Goal: Information Seeking & Learning: Check status

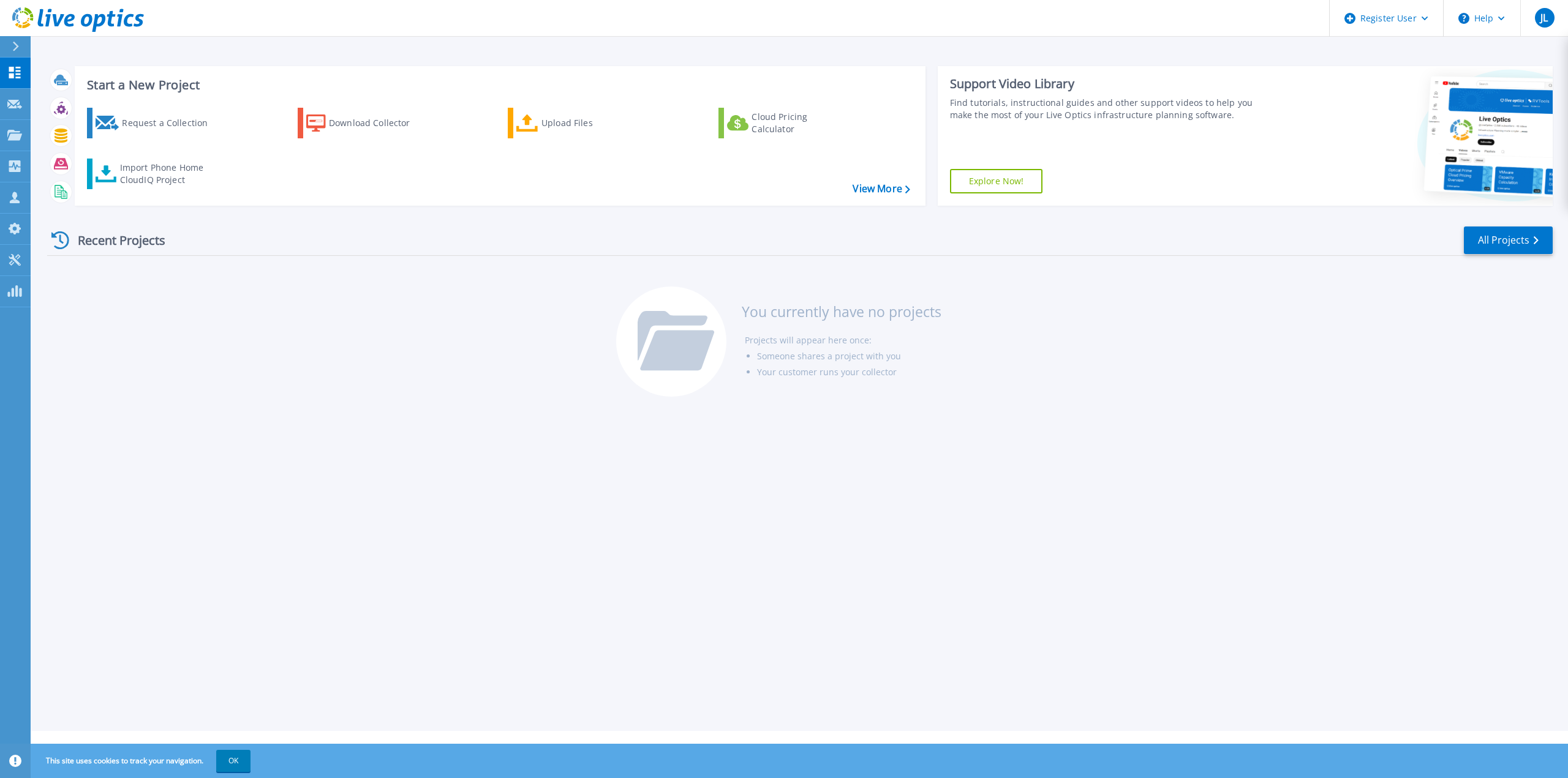
click at [16, 48] on icon at bounding box center [15, 46] width 6 height 10
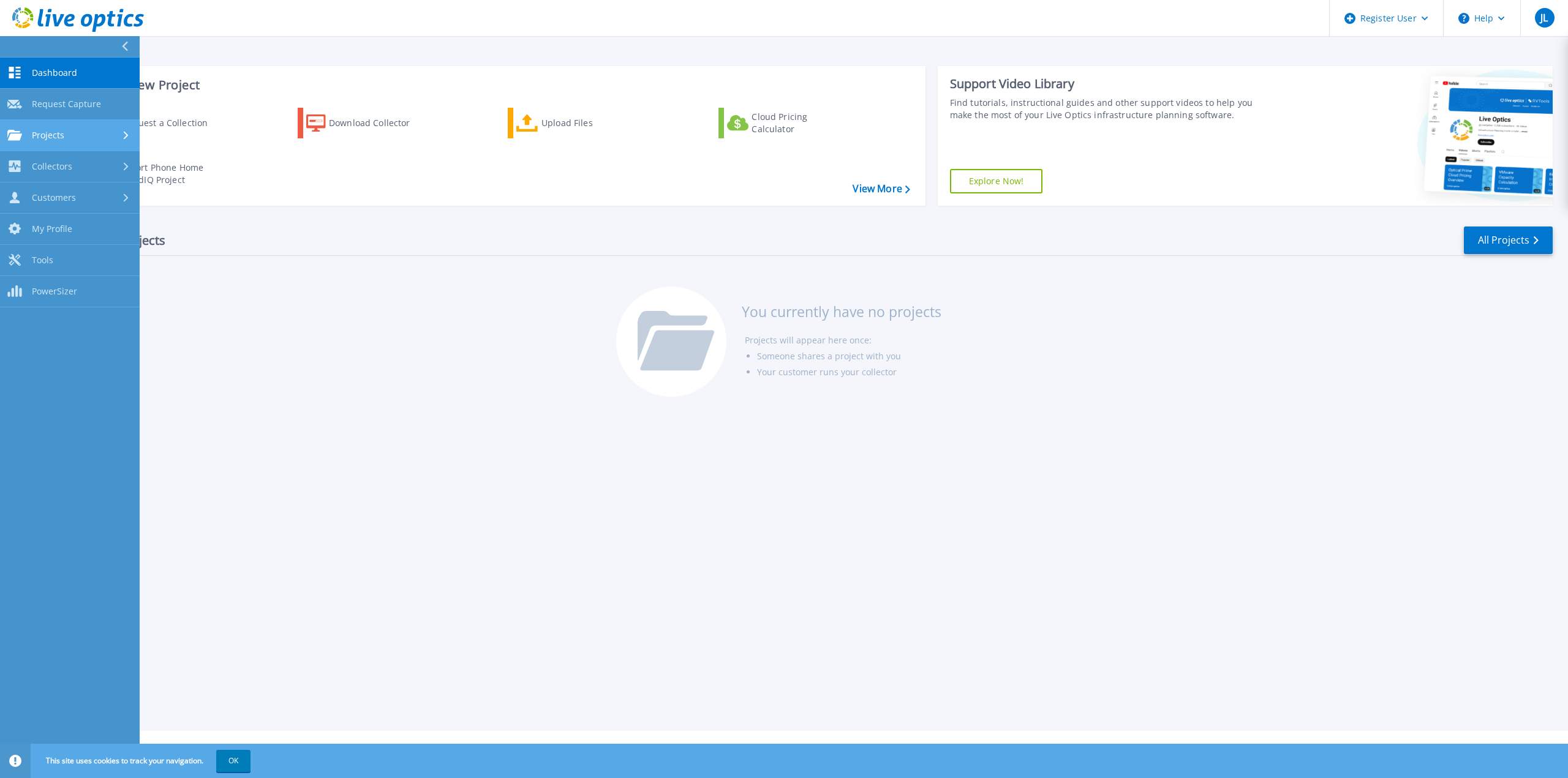
click at [62, 136] on span "Projects" at bounding box center [48, 136] width 32 height 11
click at [58, 161] on link "Search Projects" at bounding box center [70, 167] width 140 height 31
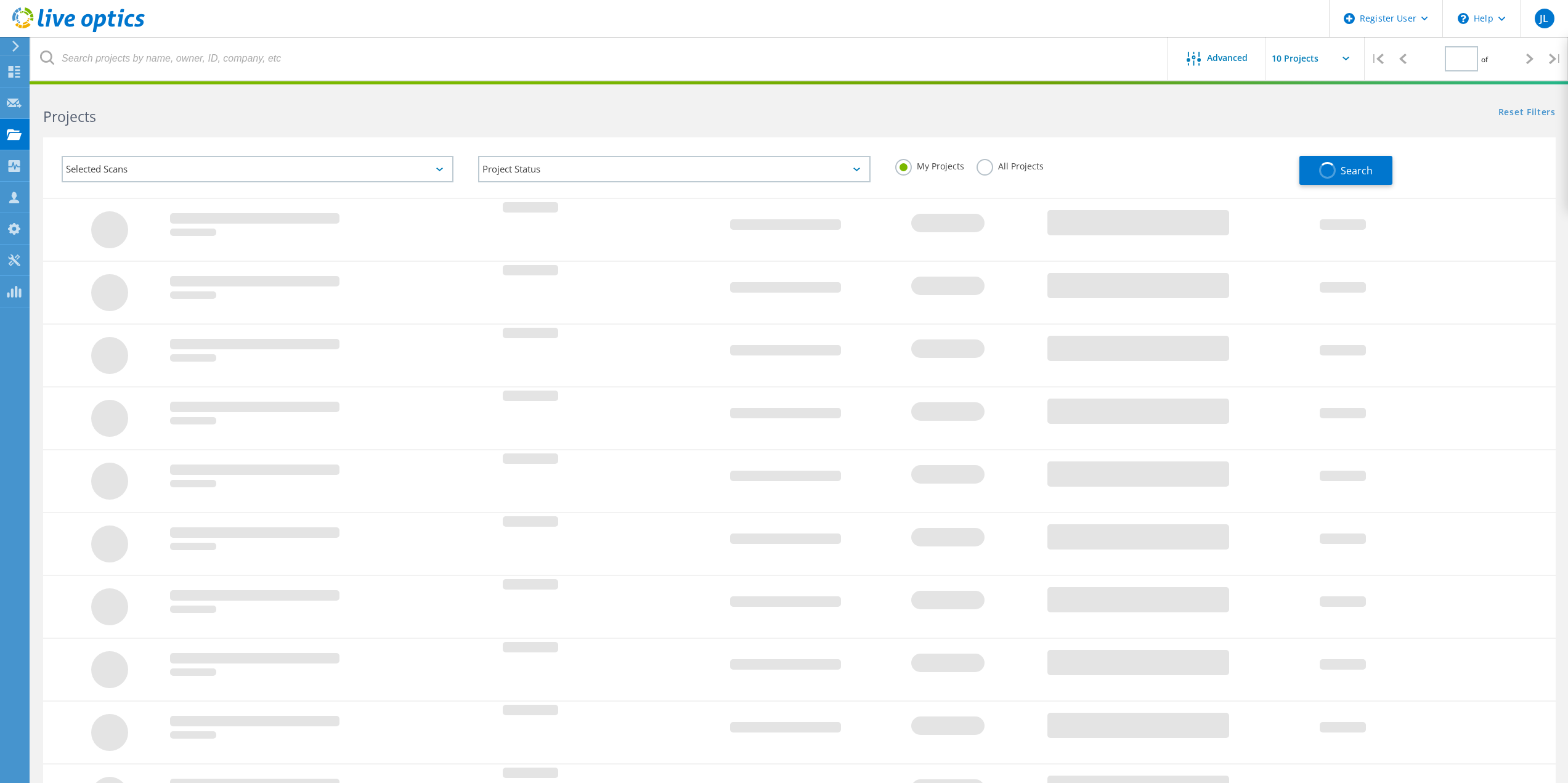
type input "1"
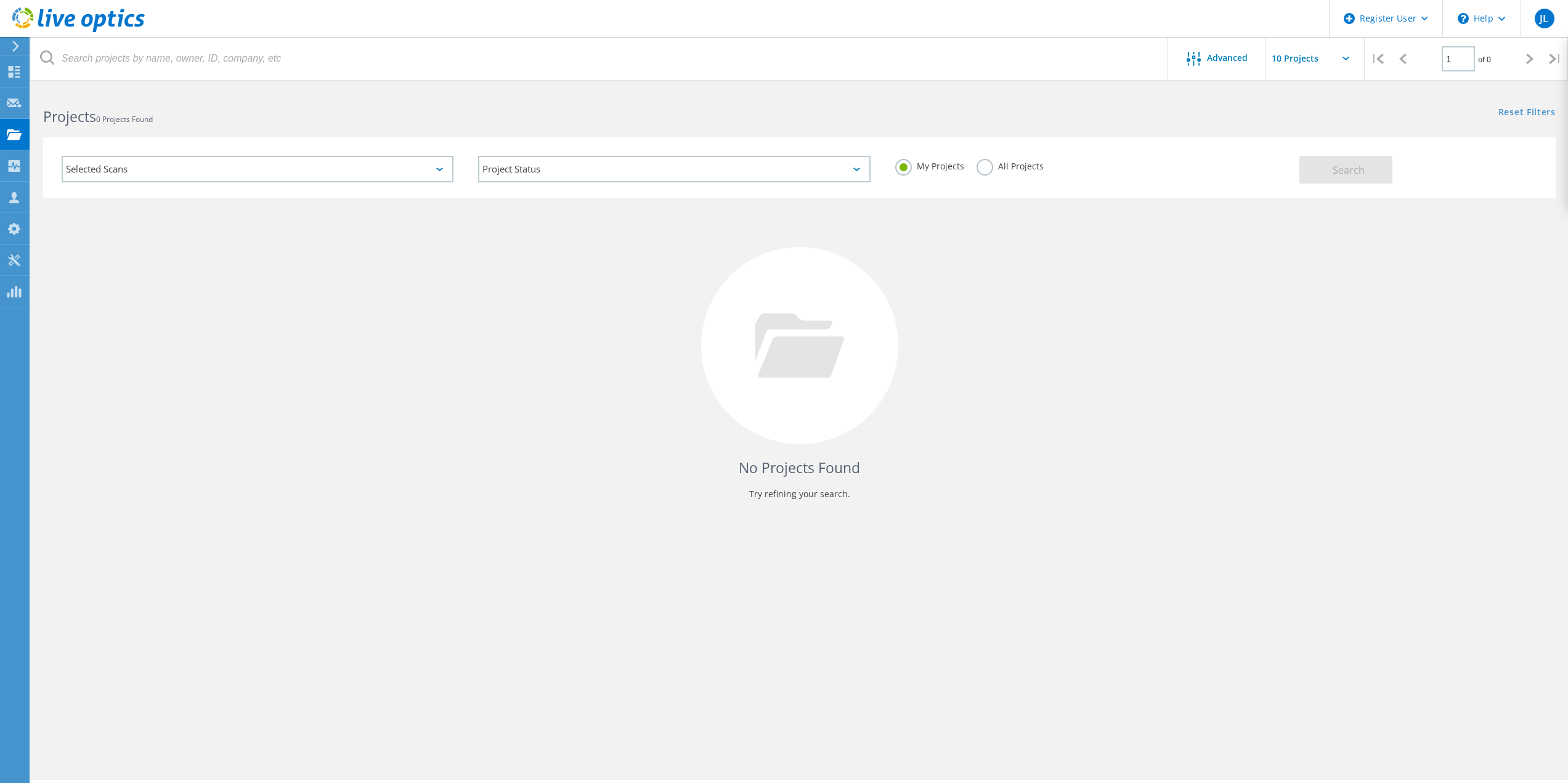
click at [306, 168] on div "Selected Scans" at bounding box center [257, 168] width 392 height 26
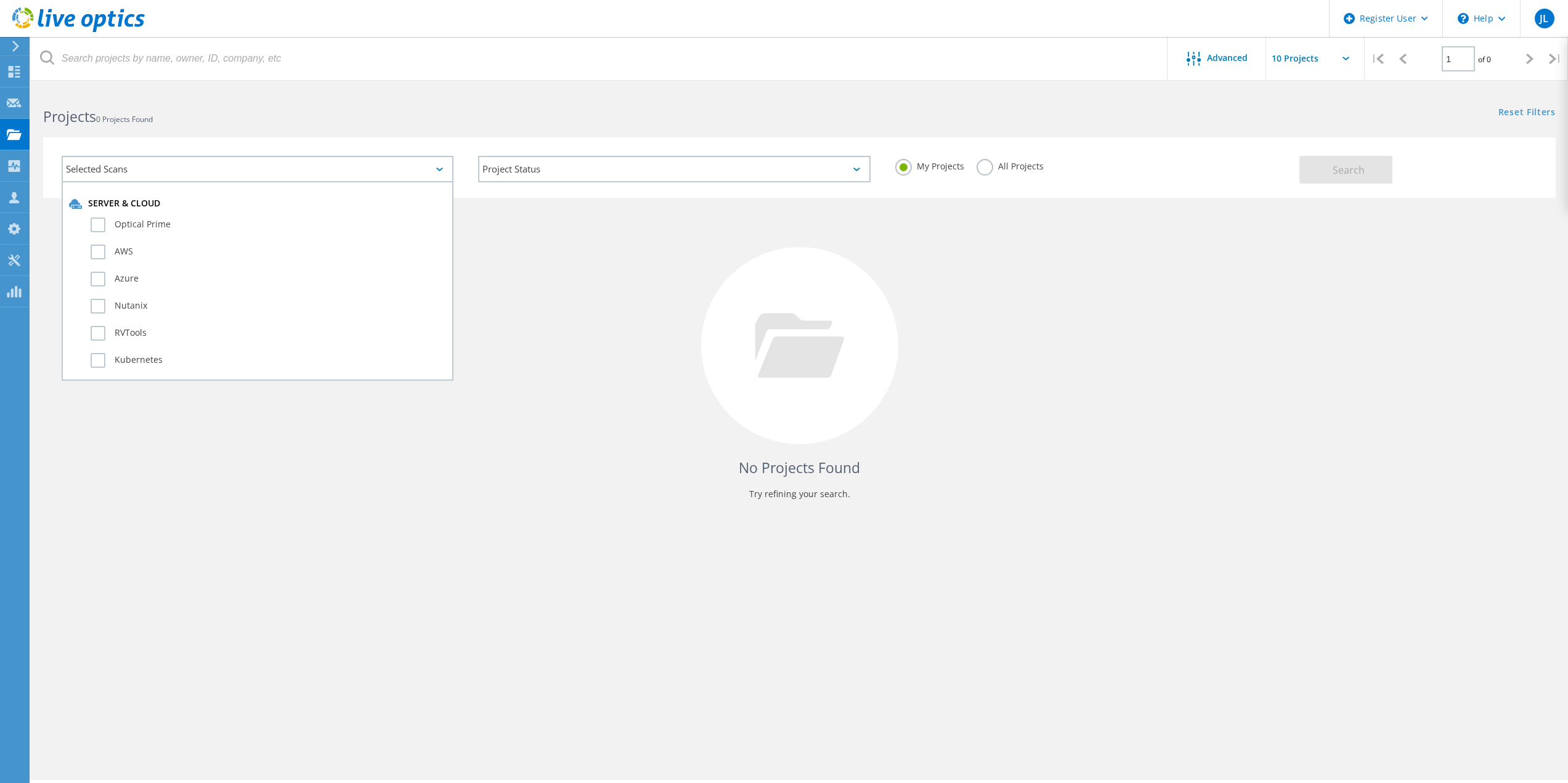
click at [306, 168] on div "Selected Scans" at bounding box center [257, 168] width 392 height 26
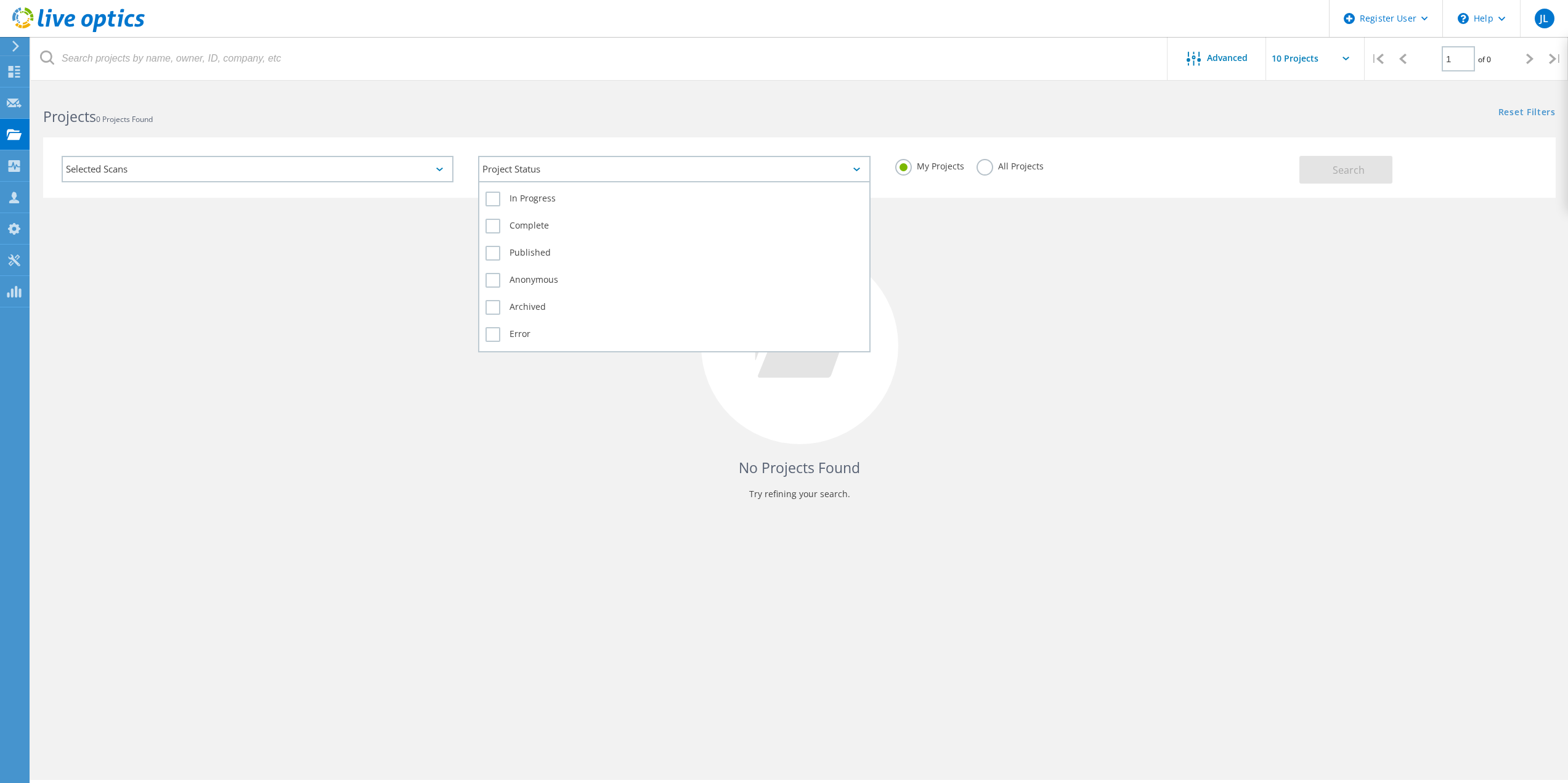
click at [548, 165] on div "Project Status" at bounding box center [674, 168] width 392 height 26
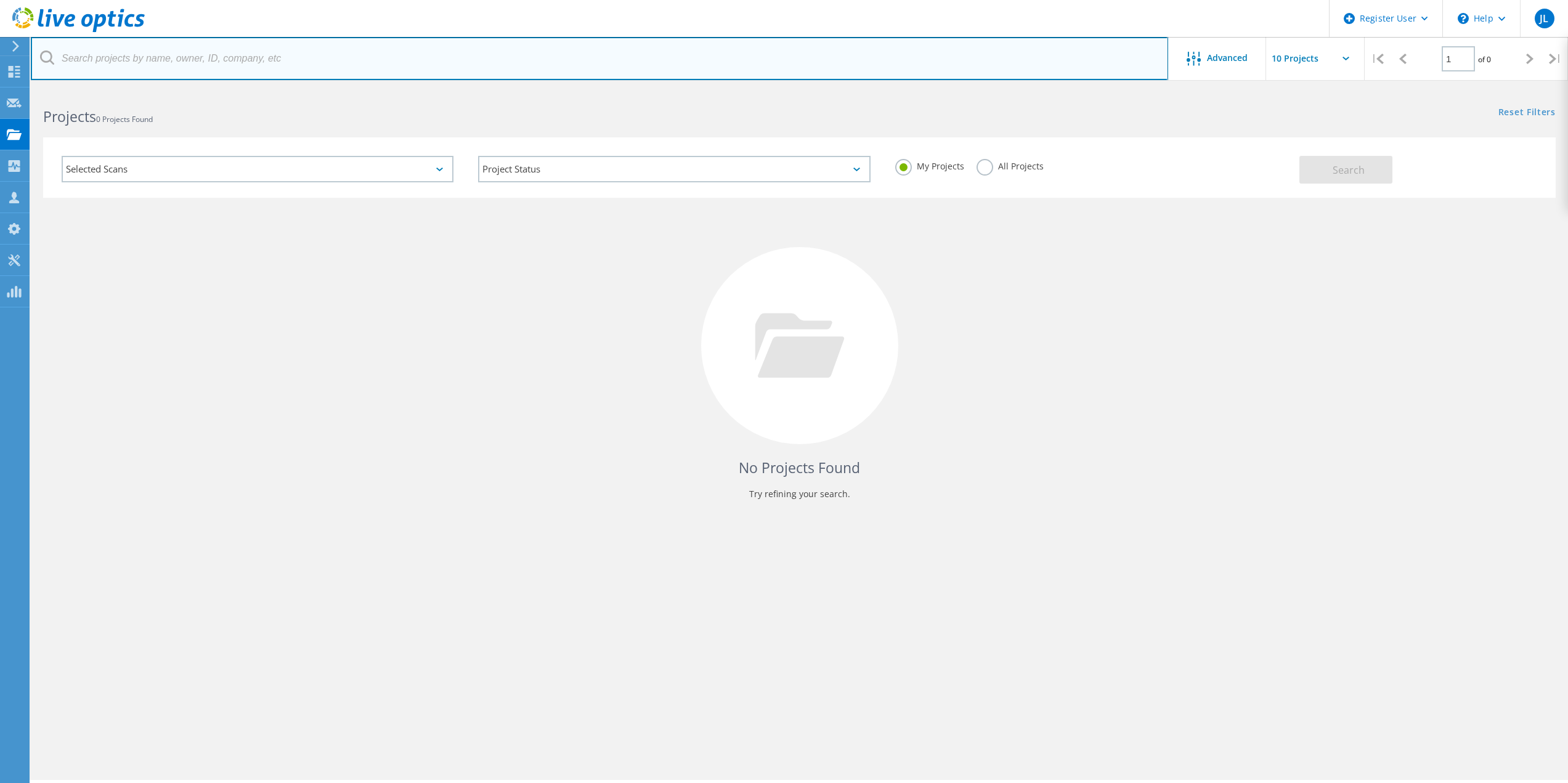
click at [177, 52] on input "text" at bounding box center [600, 58] width 1137 height 43
type input "3070559"
click at [950, 54] on input "3070559" at bounding box center [600, 58] width 1137 height 43
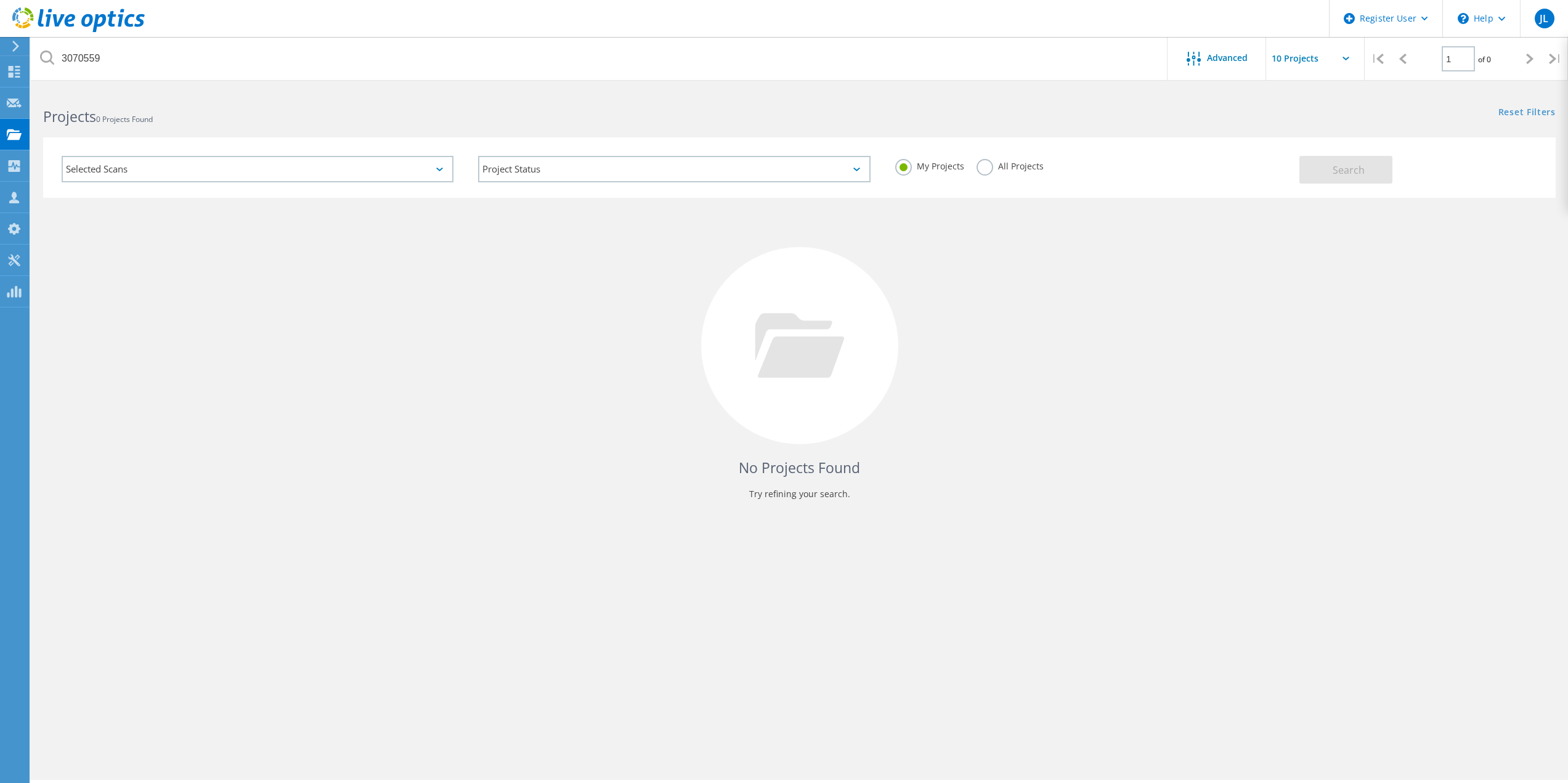
click at [978, 167] on label "All Projects" at bounding box center [1010, 165] width 67 height 12
click at [0, 0] on input "All Projects" at bounding box center [0, 0] width 0 height 0
click at [1364, 166] on span "Search" at bounding box center [1348, 170] width 32 height 13
click at [383, 170] on div "Selected Scans" at bounding box center [257, 168] width 392 height 26
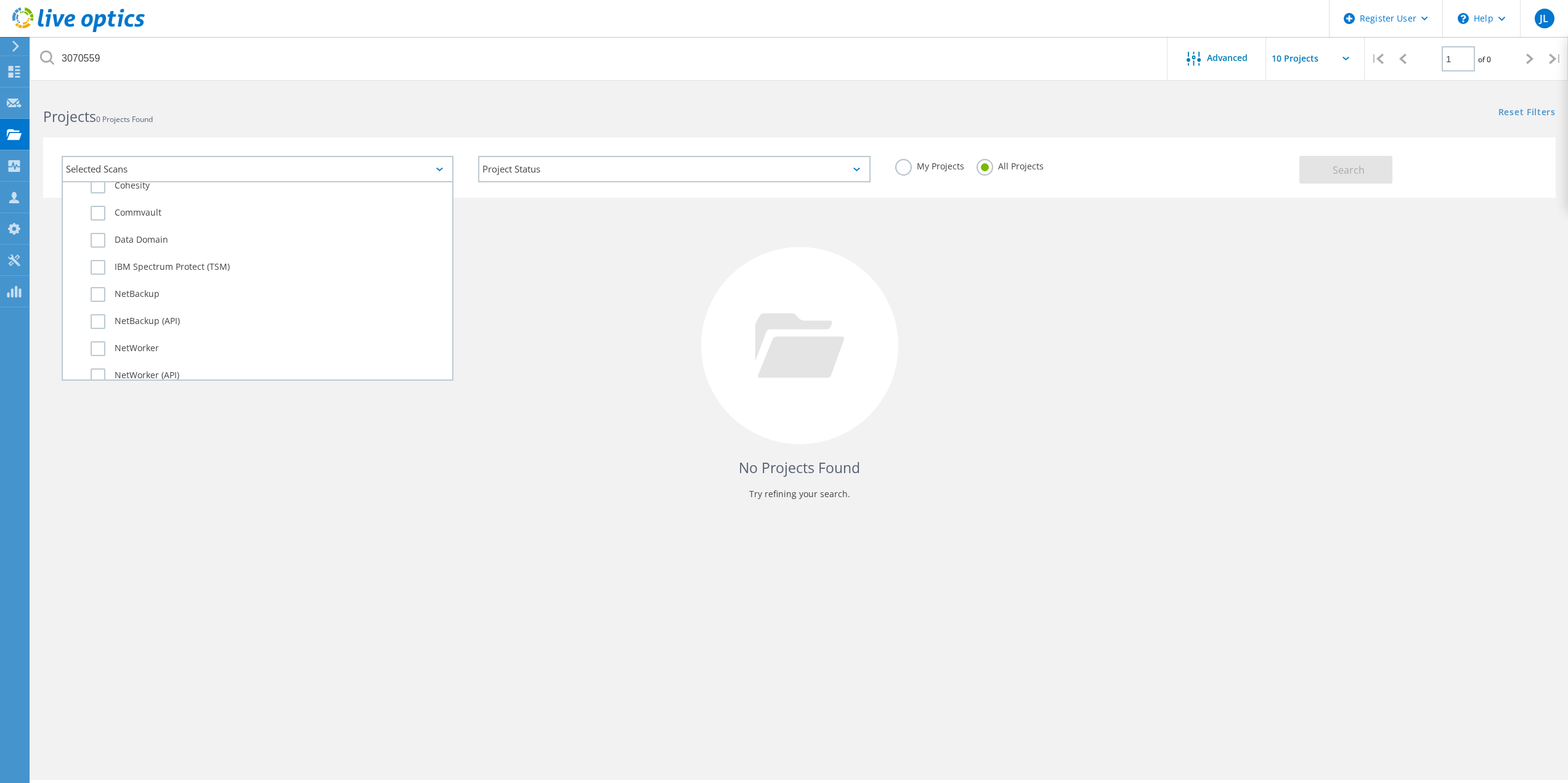
scroll to position [866, 0]
click at [622, 263] on div "No Projects Found Try refining your search." at bounding box center [799, 357] width 1513 height 318
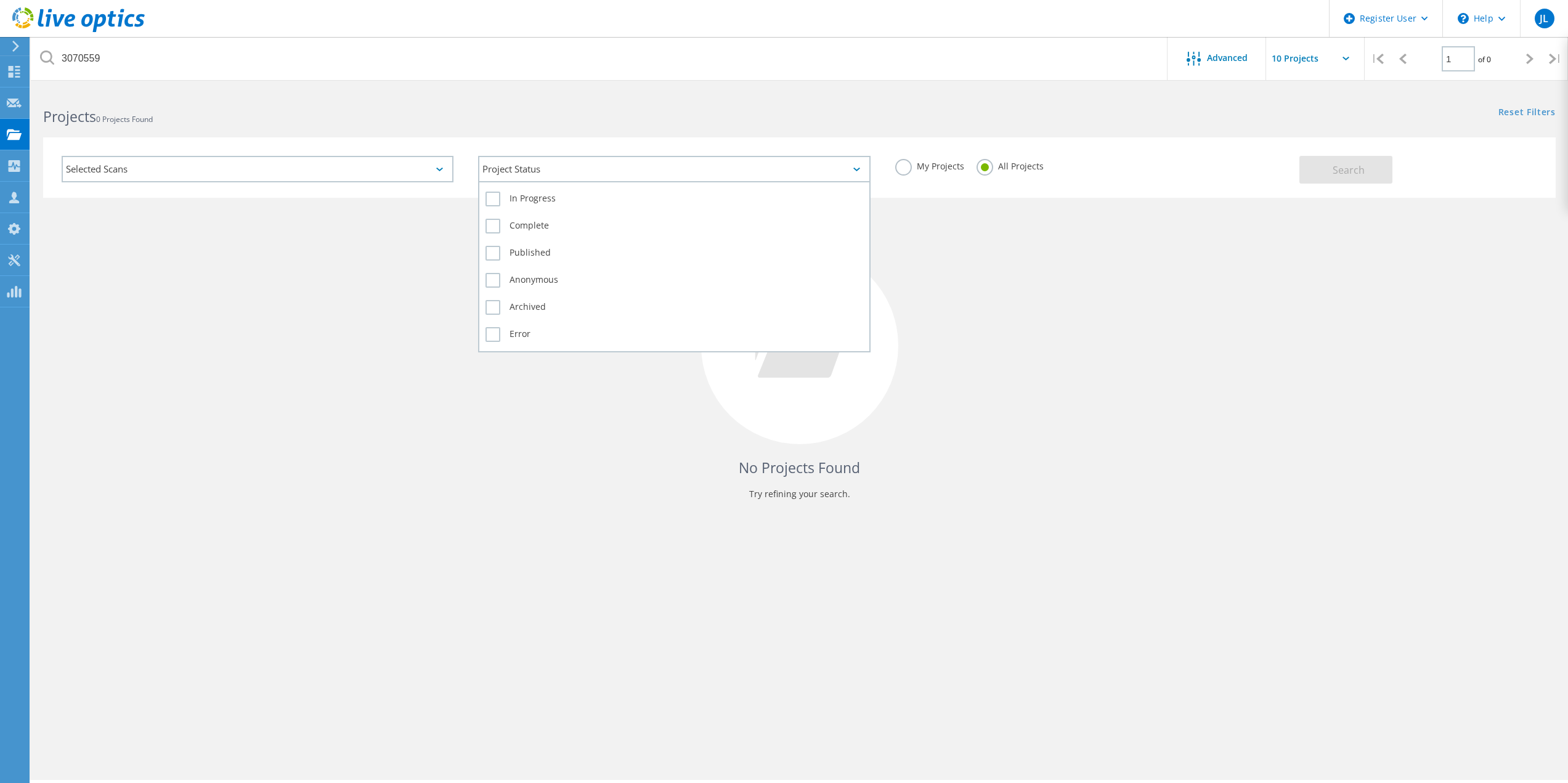
click at [603, 180] on div "Project Status" at bounding box center [674, 168] width 392 height 26
click at [498, 228] on label "Complete" at bounding box center [673, 226] width 377 height 15
click at [0, 0] on input "Complete" at bounding box center [0, 0] width 0 height 0
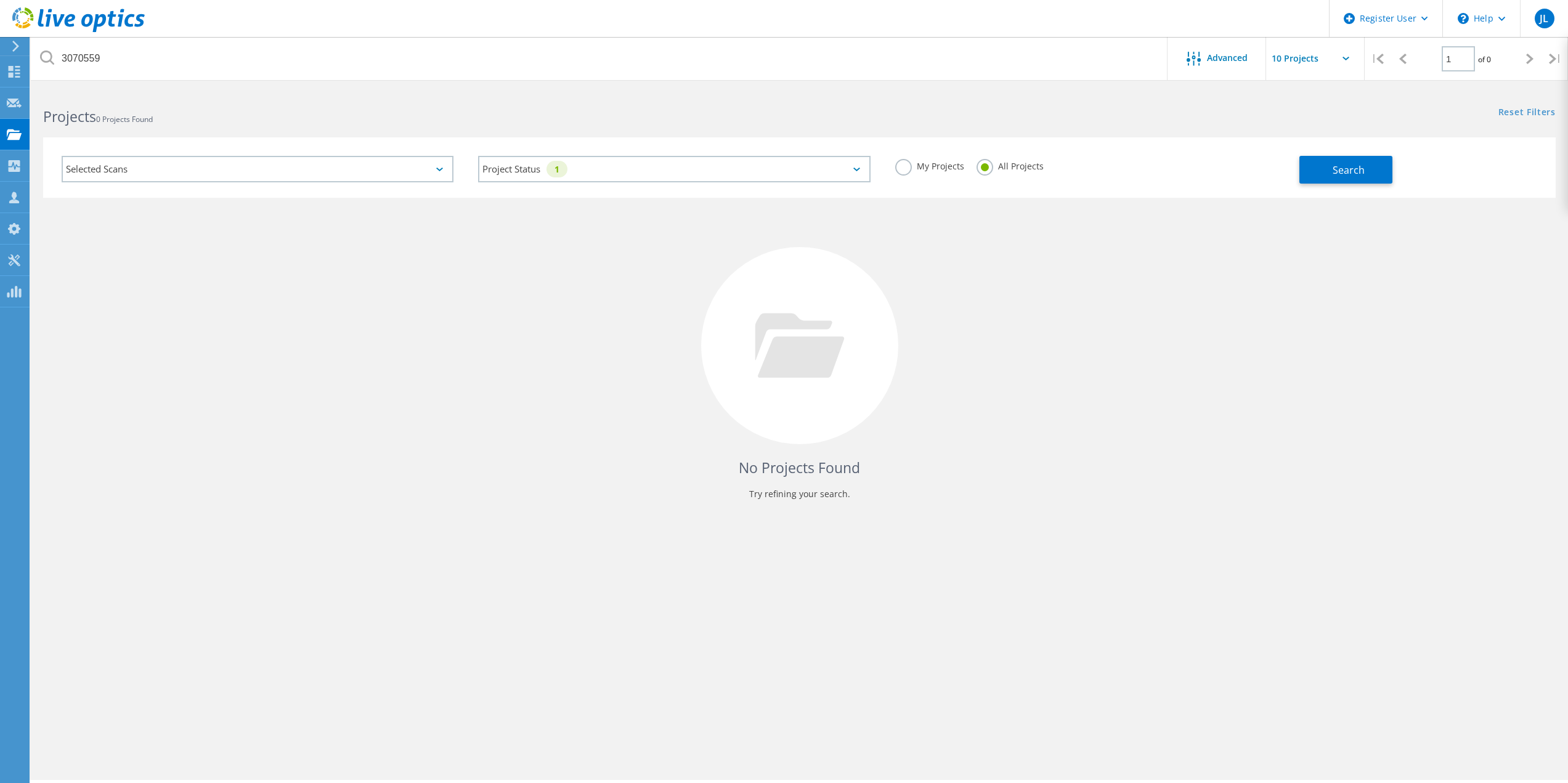
click at [1091, 267] on div "No Projects Found Try refining your search." at bounding box center [799, 357] width 1513 height 318
click at [1275, 167] on div "My Projects All Projects" at bounding box center [1091, 166] width 417 height 45
click at [1303, 168] on button "Search" at bounding box center [1346, 169] width 93 height 28
click at [383, 160] on div "Selected Scans" at bounding box center [257, 168] width 392 height 26
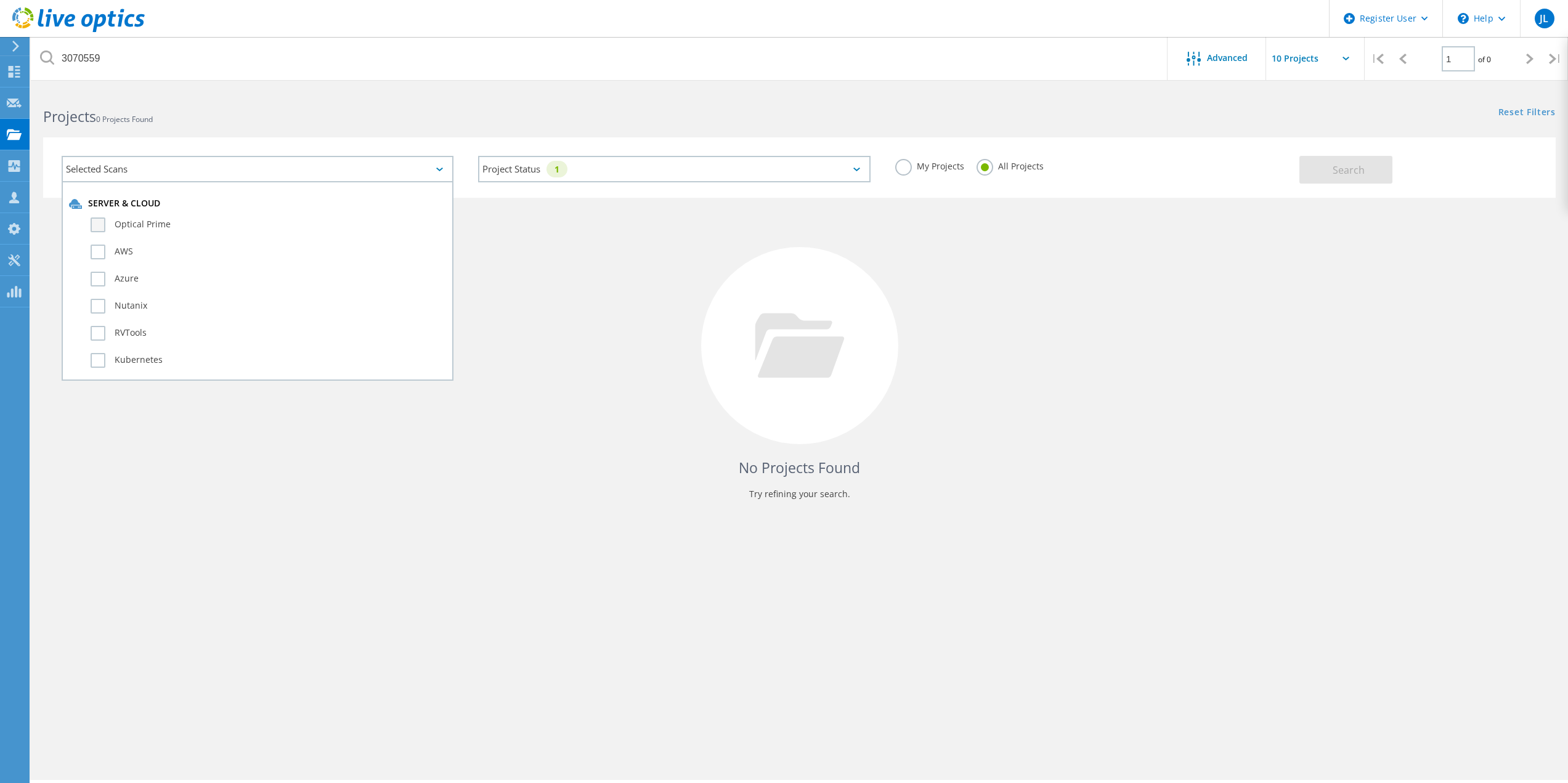
click at [104, 222] on label "Optical Prime" at bounding box center [268, 225] width 356 height 15
click at [0, 0] on input "Optical Prime" at bounding box center [0, 0] width 0 height 0
click at [98, 226] on label "Optical Prime" at bounding box center [268, 225] width 356 height 15
click at [0, 0] on input "Optical Prime" at bounding box center [0, 0] width 0 height 0
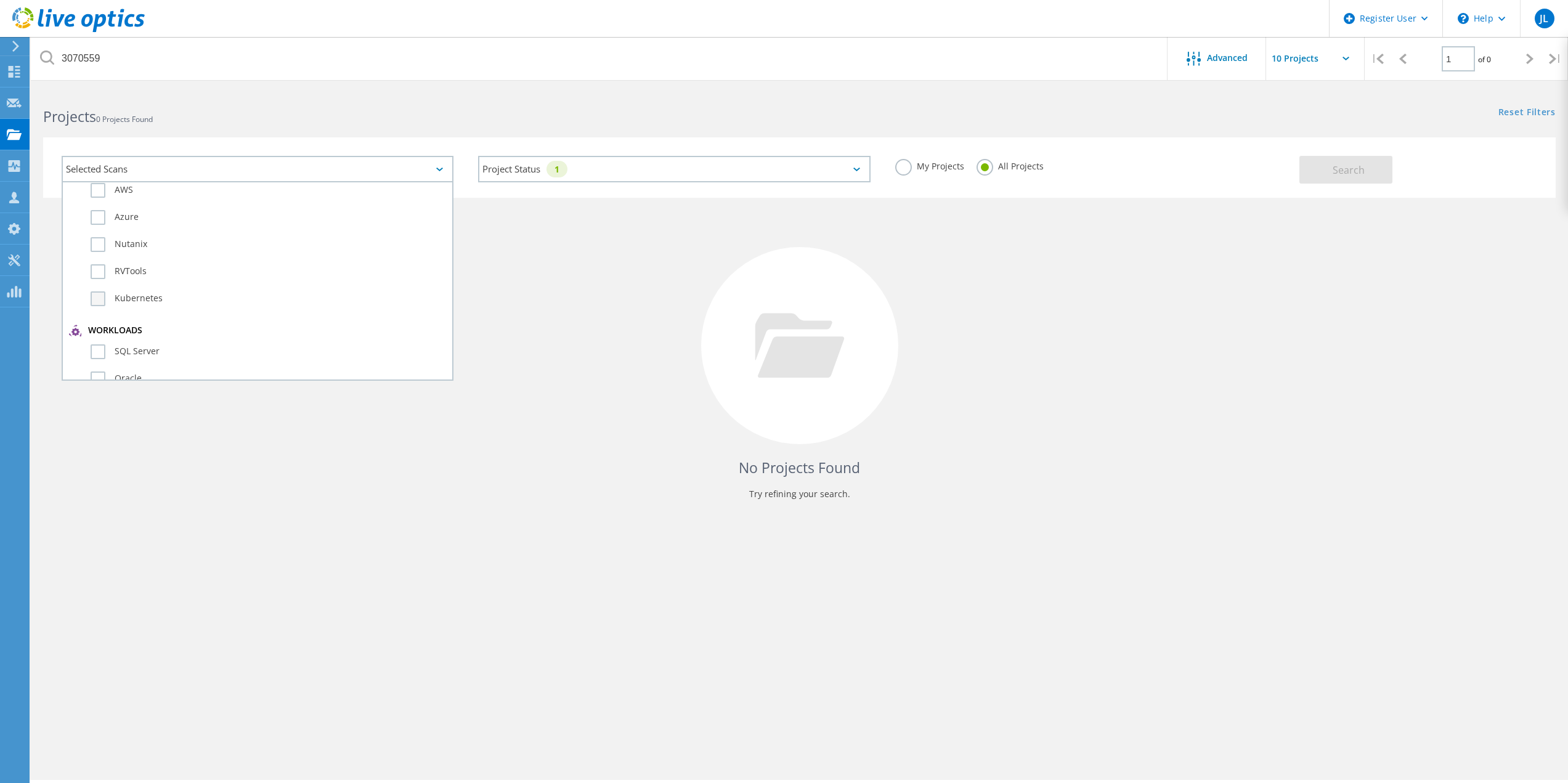
click at [98, 302] on label "Kubernetes" at bounding box center [268, 298] width 356 height 15
click at [0, 0] on input "Kubernetes" at bounding box center [0, 0] width 0 height 0
click at [93, 278] on label "RVTools" at bounding box center [268, 272] width 356 height 15
click at [0, 0] on input "RVTools" at bounding box center [0, 0] width 0 height 0
click at [100, 245] on label "Nutanix" at bounding box center [268, 244] width 356 height 15
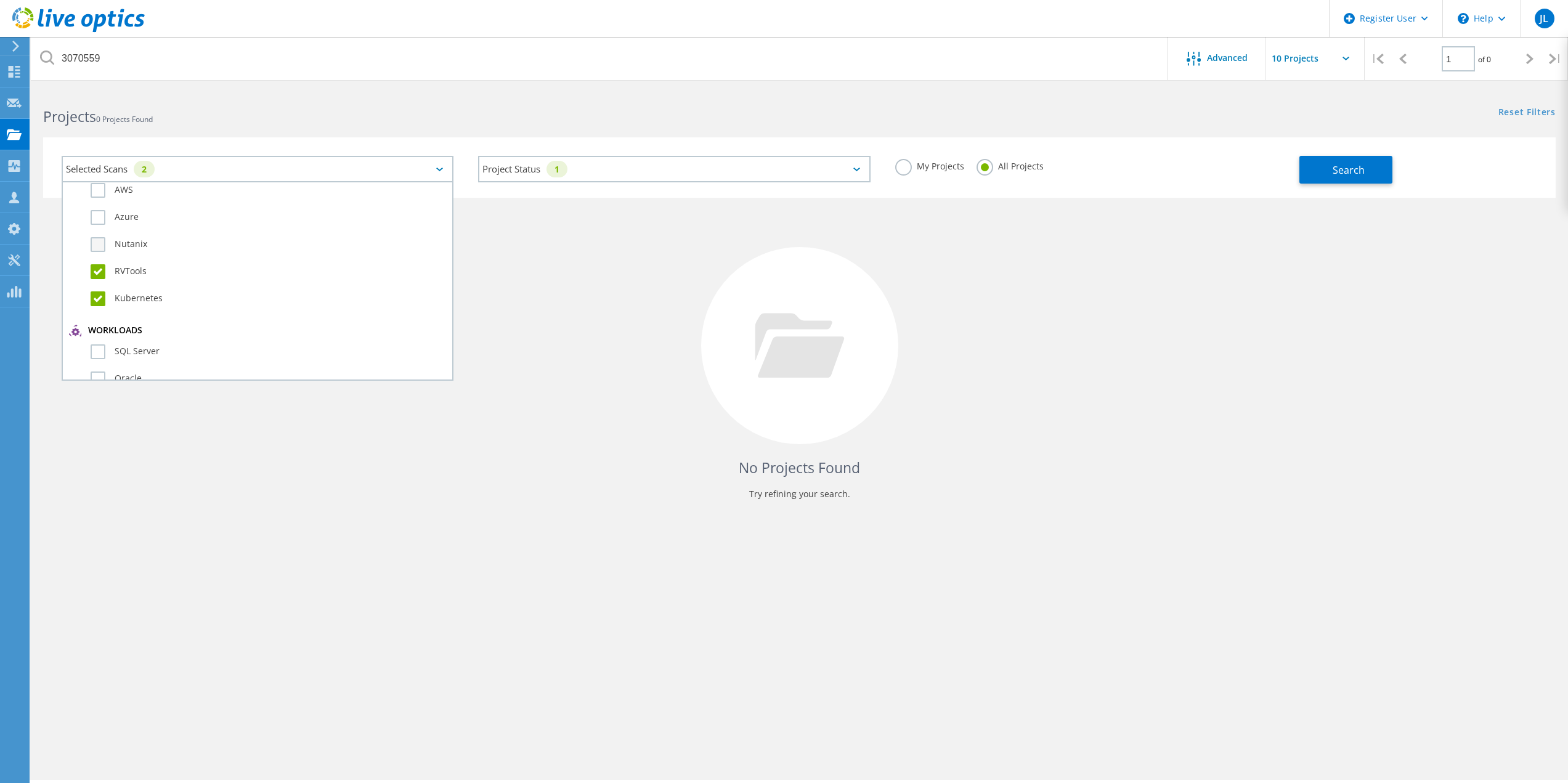
click at [0, 0] on input "Nutanix" at bounding box center [0, 0] width 0 height 0
click at [98, 226] on div "Azure" at bounding box center [257, 221] width 377 height 27
click at [97, 194] on label "AWS" at bounding box center [268, 190] width 356 height 15
click at [0, 0] on input "AWS" at bounding box center [0, 0] width 0 height 0
click at [99, 220] on label "Azure" at bounding box center [268, 217] width 356 height 15
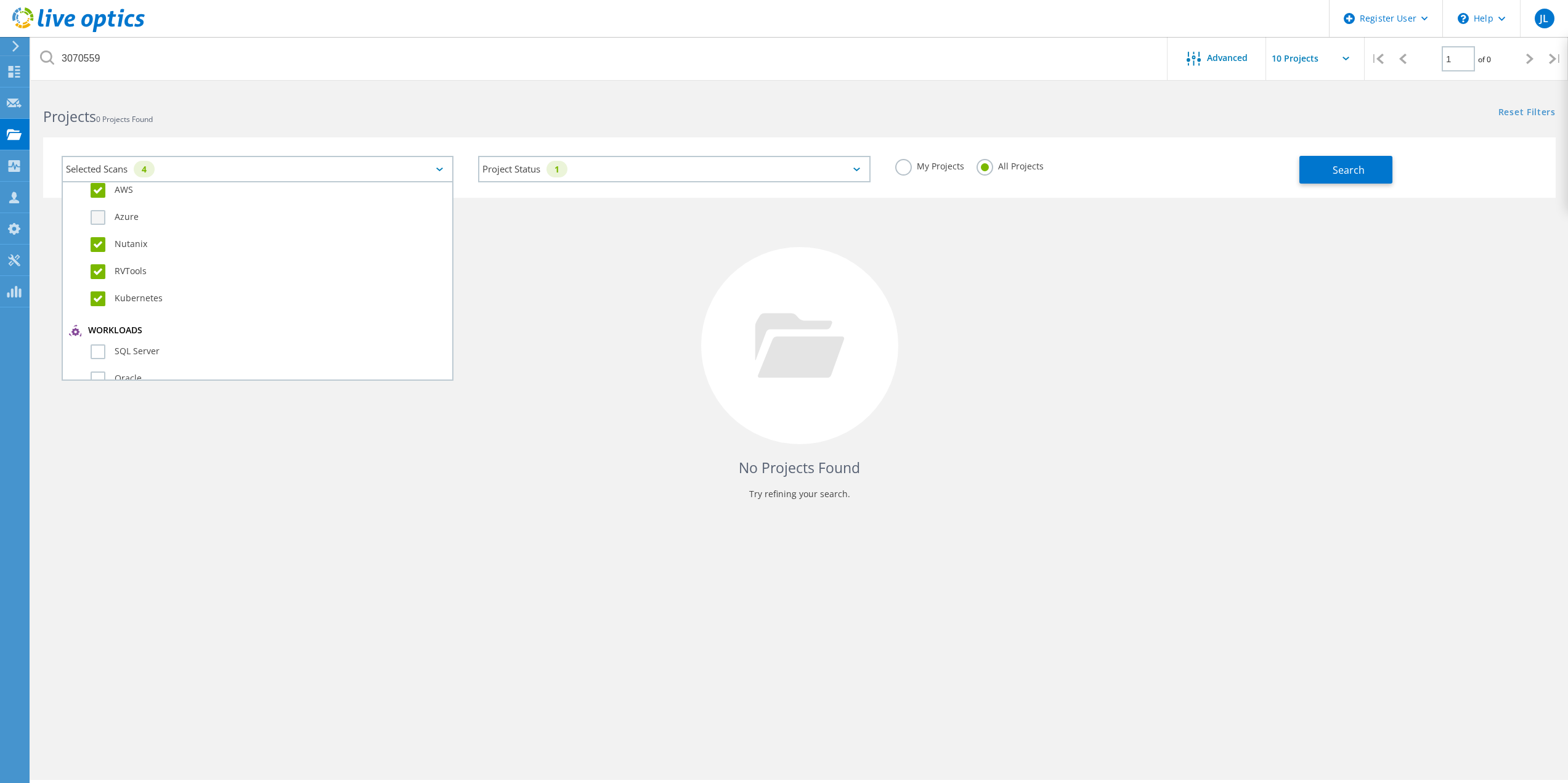
click at [0, 0] on input "Azure" at bounding box center [0, 0] width 0 height 0
click at [96, 227] on label "Optical Prime" at bounding box center [268, 225] width 356 height 15
click at [0, 0] on input "Optical Prime" at bounding box center [0, 0] width 0 height 0
click at [1357, 170] on span "Search" at bounding box center [1348, 170] width 32 height 13
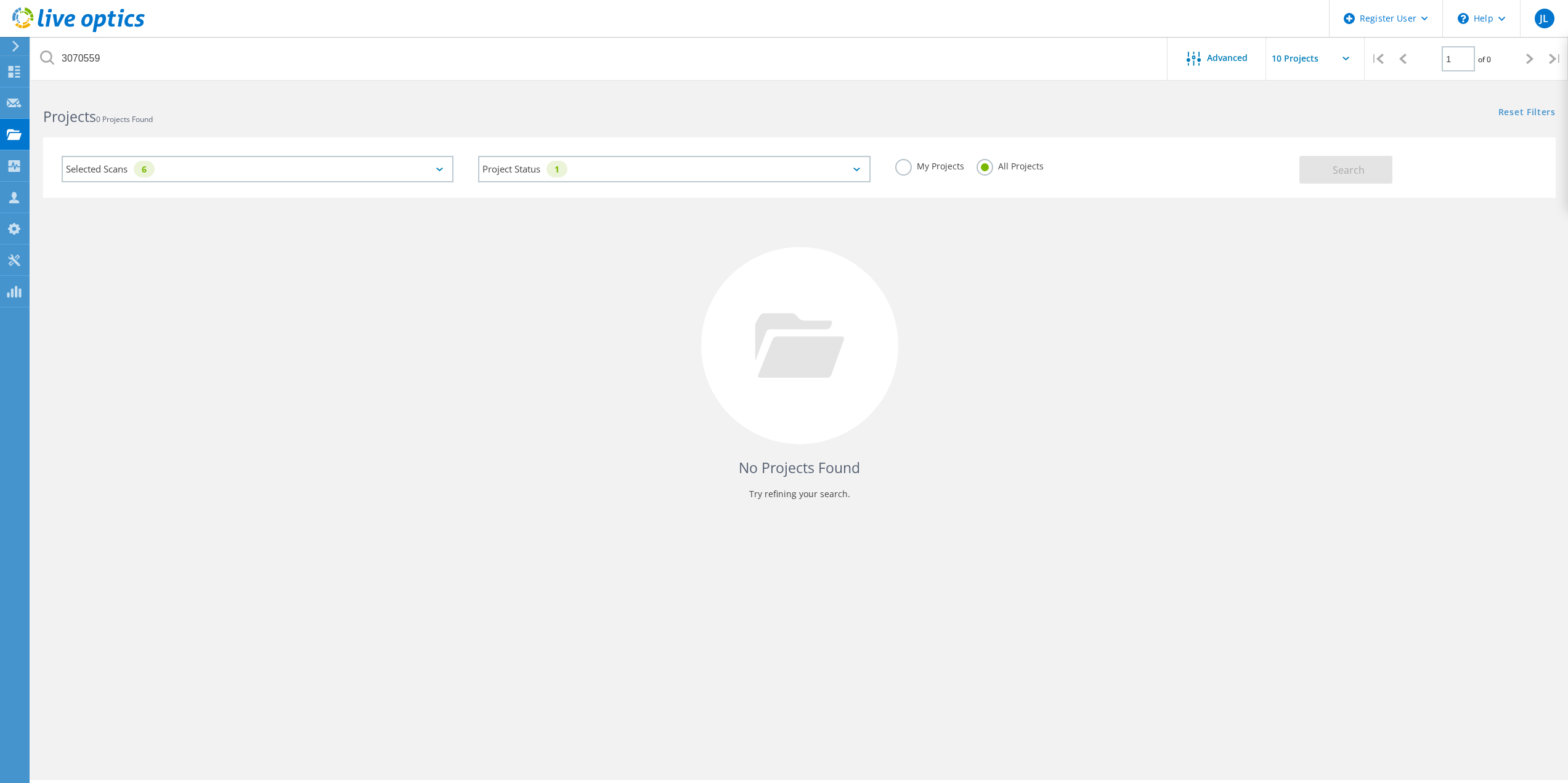
click at [1334, 62] on input "text" at bounding box center [1328, 58] width 123 height 43
click at [1212, 122] on div "Selected Scans 6 Project Status 1 In Progress Complete Published Anonymous Arch…" at bounding box center [800, 159] width 1538 height 76
click at [1199, 64] on icon at bounding box center [1193, 59] width 14 height 14
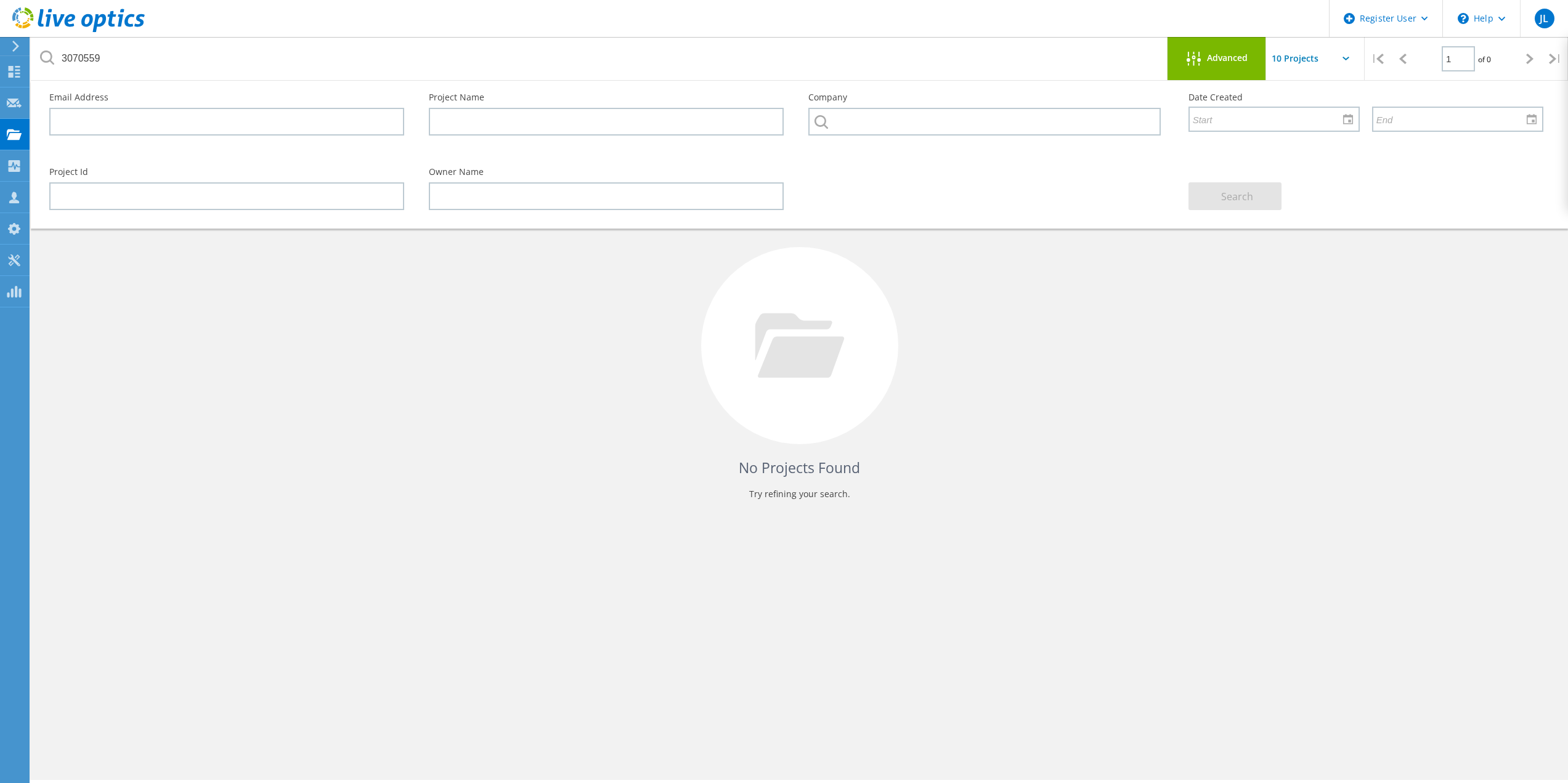
click at [1202, 62] on div at bounding box center [1197, 59] width 21 height 16
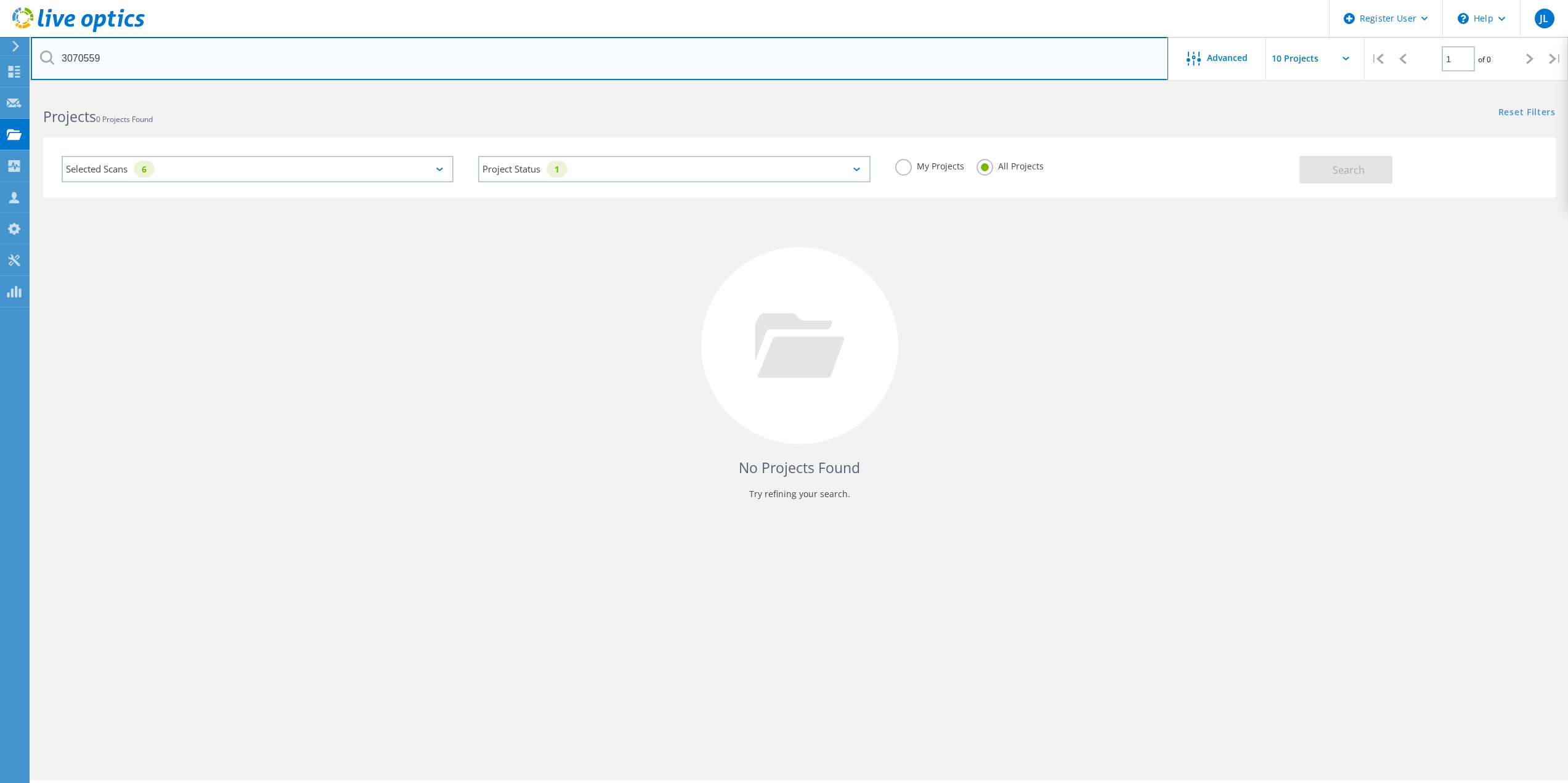
click at [95, 55] on input "3070559" at bounding box center [600, 58] width 1137 height 43
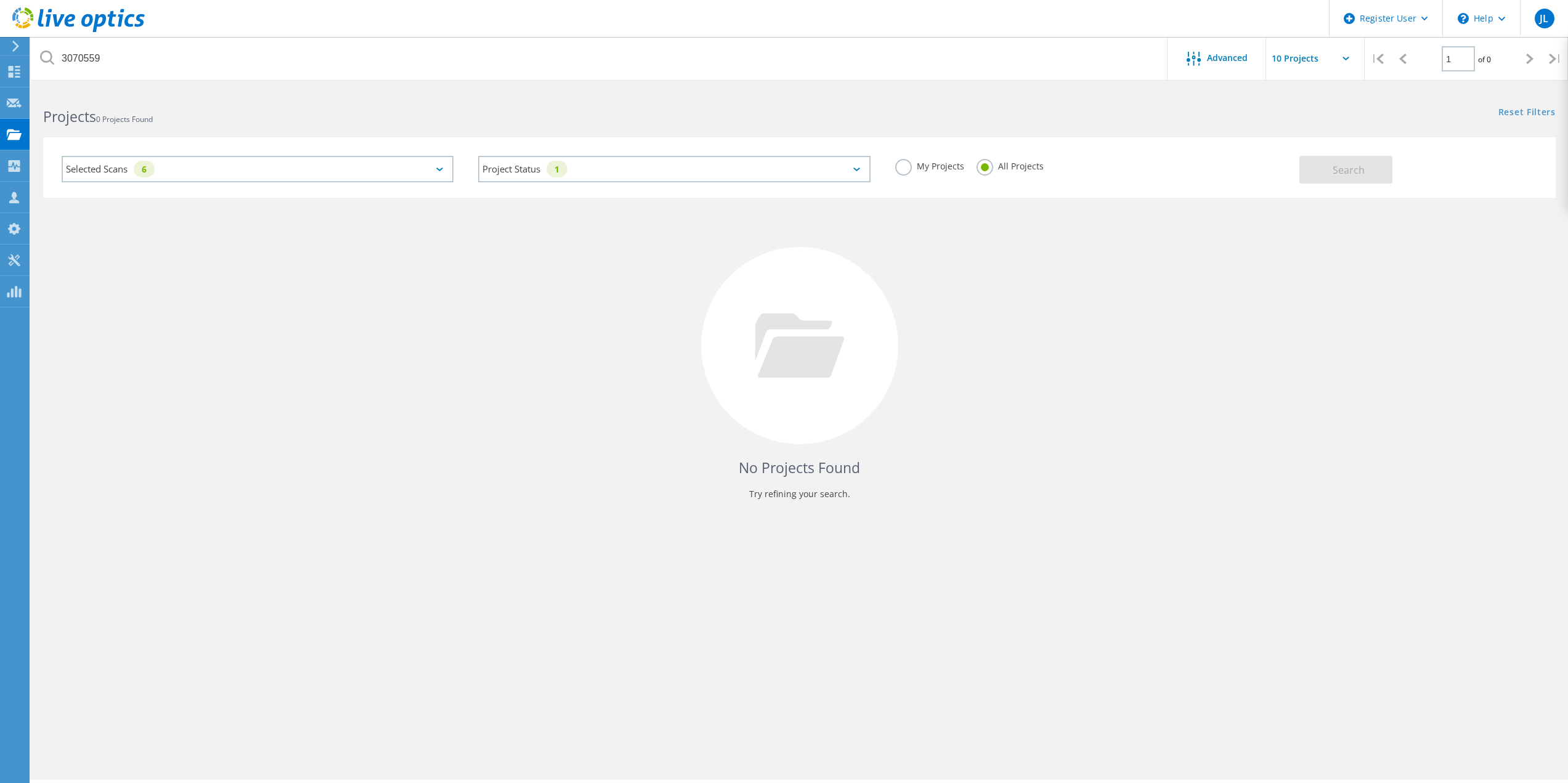
click at [139, 163] on div "Selected Scans 6" at bounding box center [257, 168] width 392 height 26
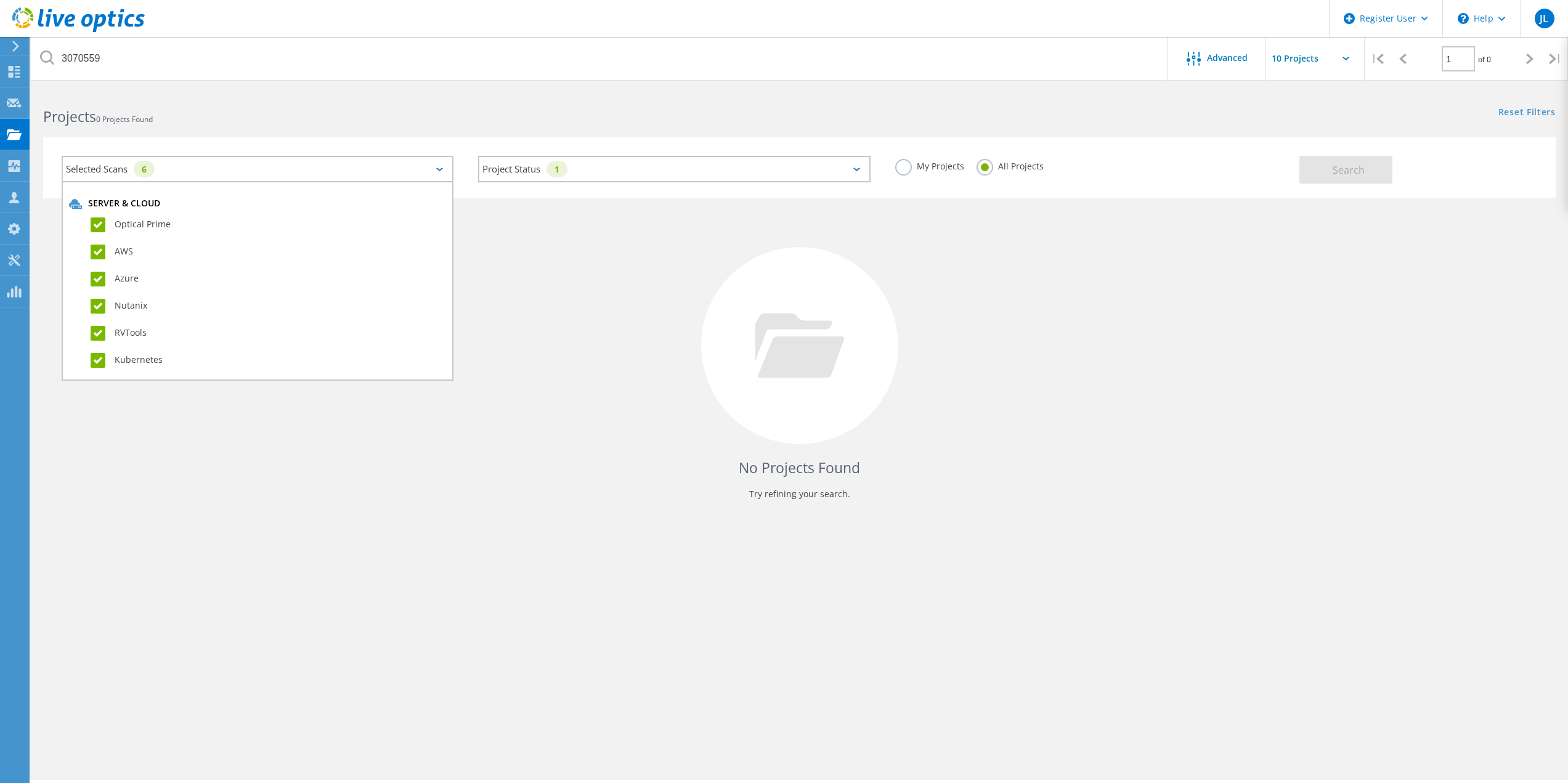
click at [95, 250] on label "AWS" at bounding box center [268, 252] width 356 height 15
click at [0, 0] on input "AWS" at bounding box center [0, 0] width 0 height 0
click at [100, 277] on label "Azure" at bounding box center [268, 279] width 356 height 15
click at [0, 0] on input "Azure" at bounding box center [0, 0] width 0 height 0
click at [101, 305] on label "Nutanix" at bounding box center [268, 306] width 356 height 15
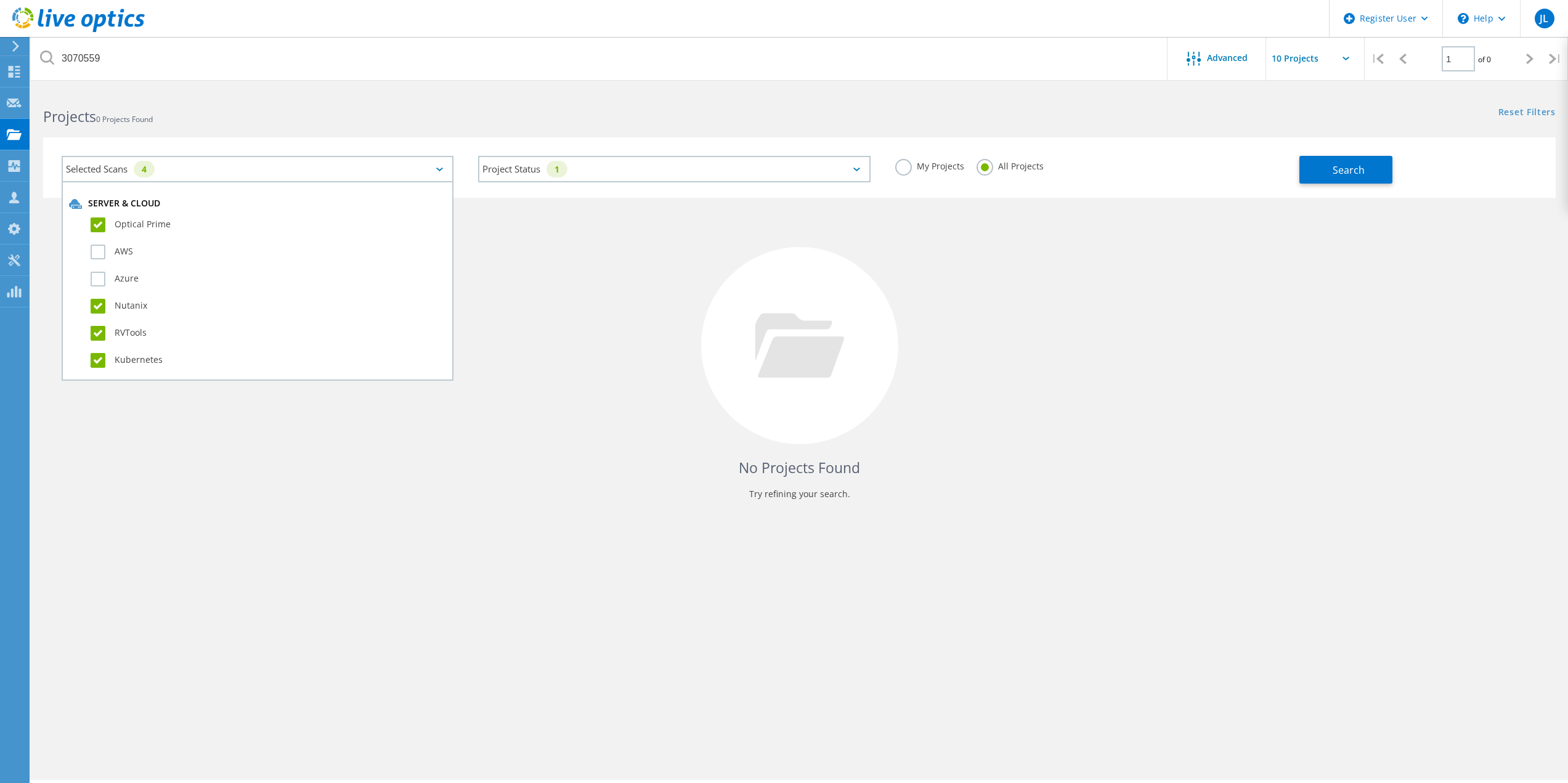
click at [0, 0] on input "Nutanix" at bounding box center [0, 0] width 0 height 0
drag, startPoint x: 100, startPoint y: 338, endPoint x: 99, endPoint y: 356, distance: 18.0
click at [100, 339] on label "RVTools" at bounding box center [268, 333] width 356 height 15
click at [0, 0] on input "RVTools" at bounding box center [0, 0] width 0 height 0
click at [99, 371] on div "Kubernetes" at bounding box center [257, 364] width 377 height 27
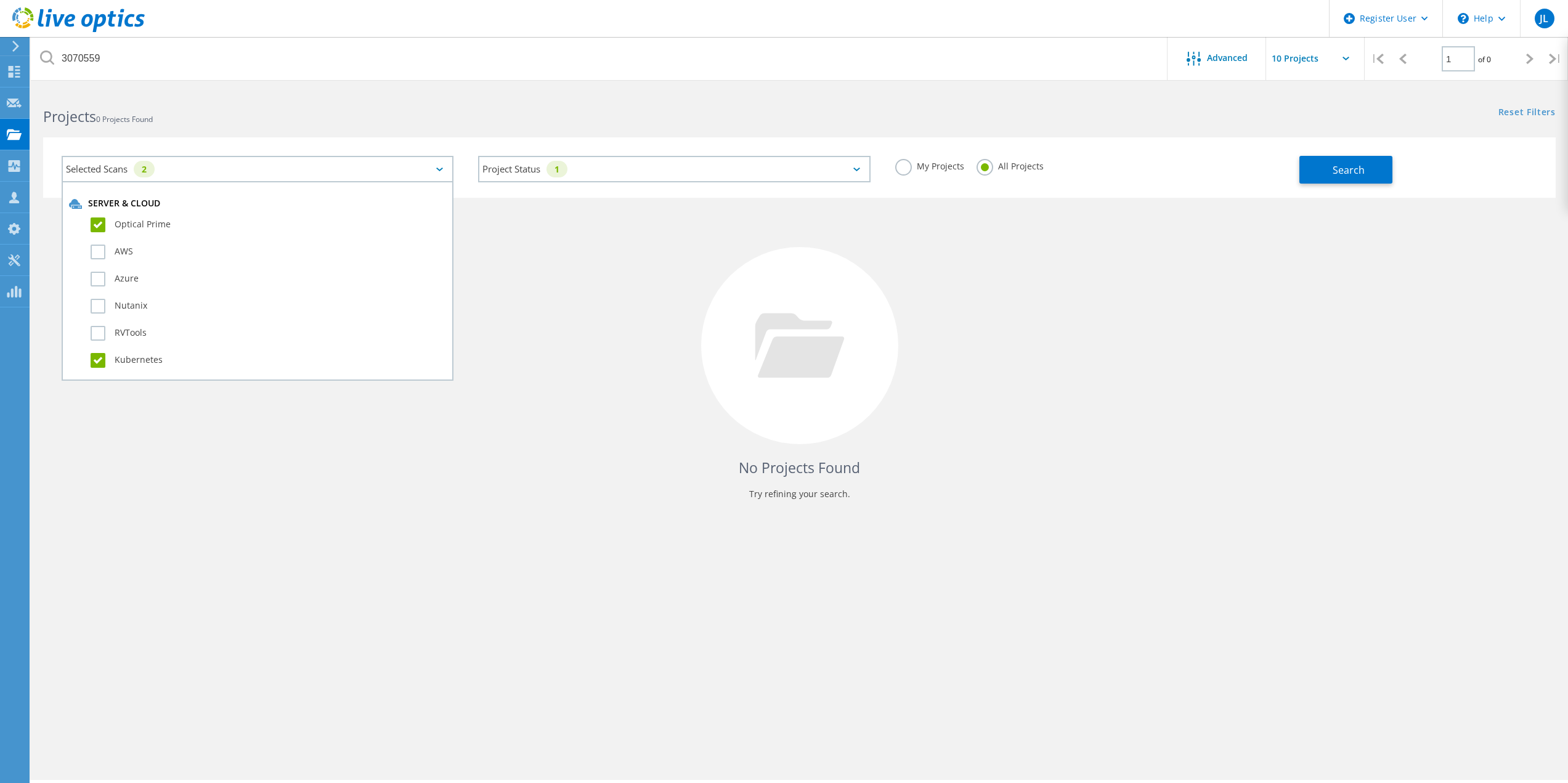
click at [95, 361] on label "Kubernetes" at bounding box center [268, 360] width 356 height 15
click at [0, 0] on input "Kubernetes" at bounding box center [0, 0] width 0 height 0
click at [509, 270] on div "No Projects Found Try refining your search." at bounding box center [799, 357] width 1513 height 318
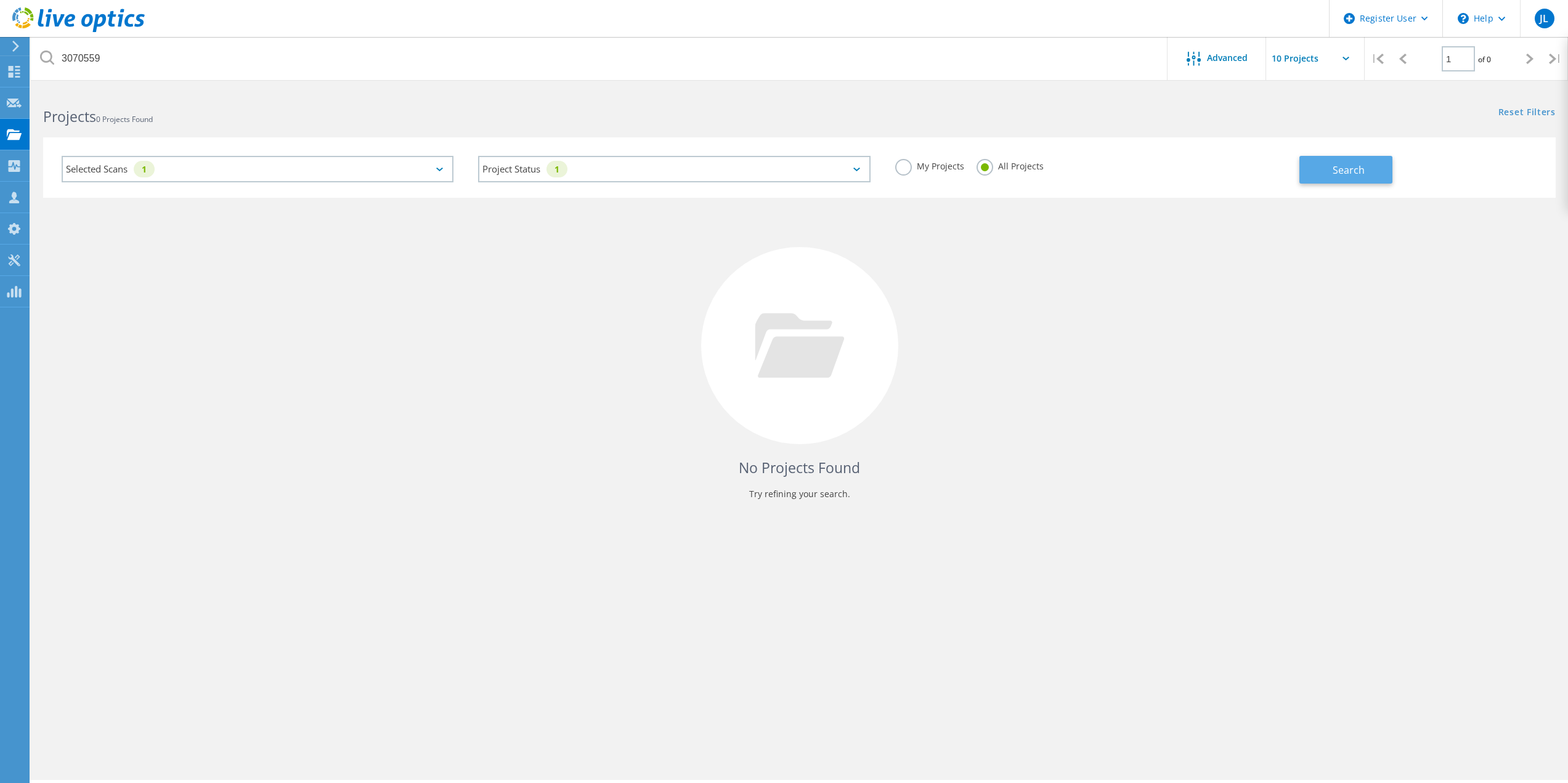
click at [1337, 164] on span "Search" at bounding box center [1348, 170] width 32 height 13
click at [465, 399] on div "No Projects Found Try refining your search." at bounding box center [799, 357] width 1513 height 318
click at [1229, 556] on div "3070559 Advanced Pull down to refresh... Release to refresh... Refreshing... Sh…" at bounding box center [800, 434] width 1538 height 691
click at [1184, 373] on div "No Projects Found Try refining your search." at bounding box center [799, 357] width 1513 height 318
